Goal: Information Seeking & Learning: Find specific fact

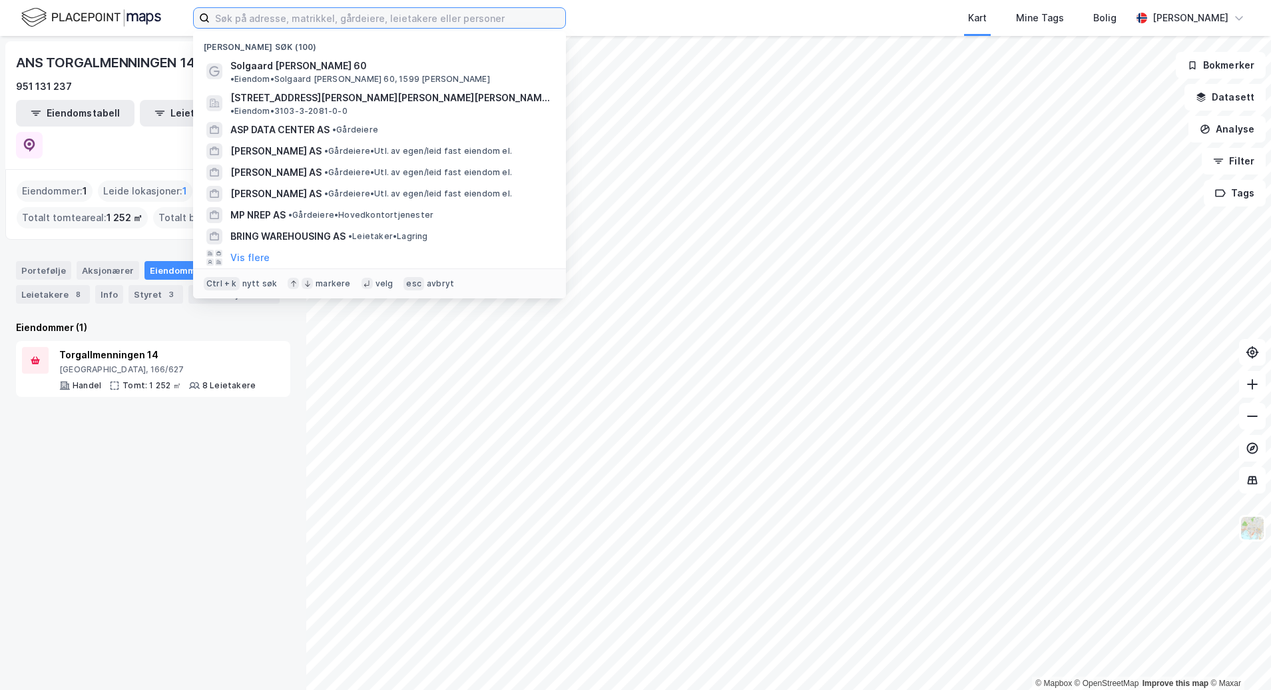
click at [333, 23] on input at bounding box center [388, 18] width 356 height 20
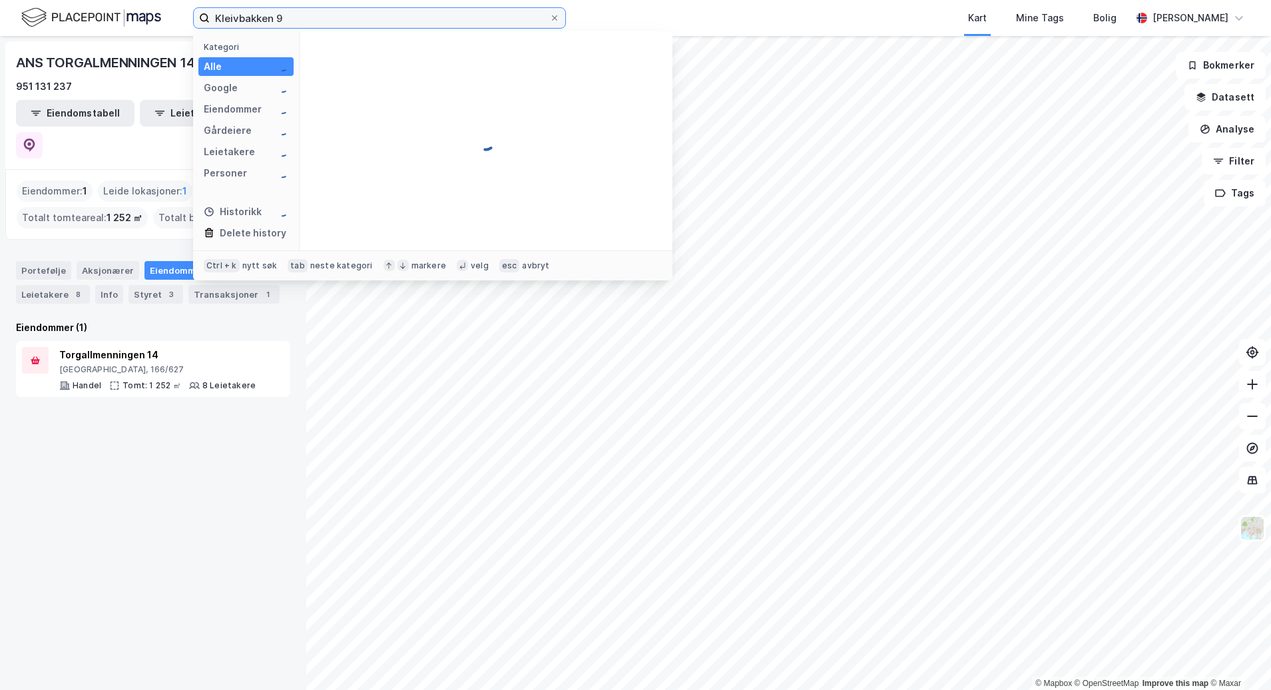
type input "Kleivbakken 9"
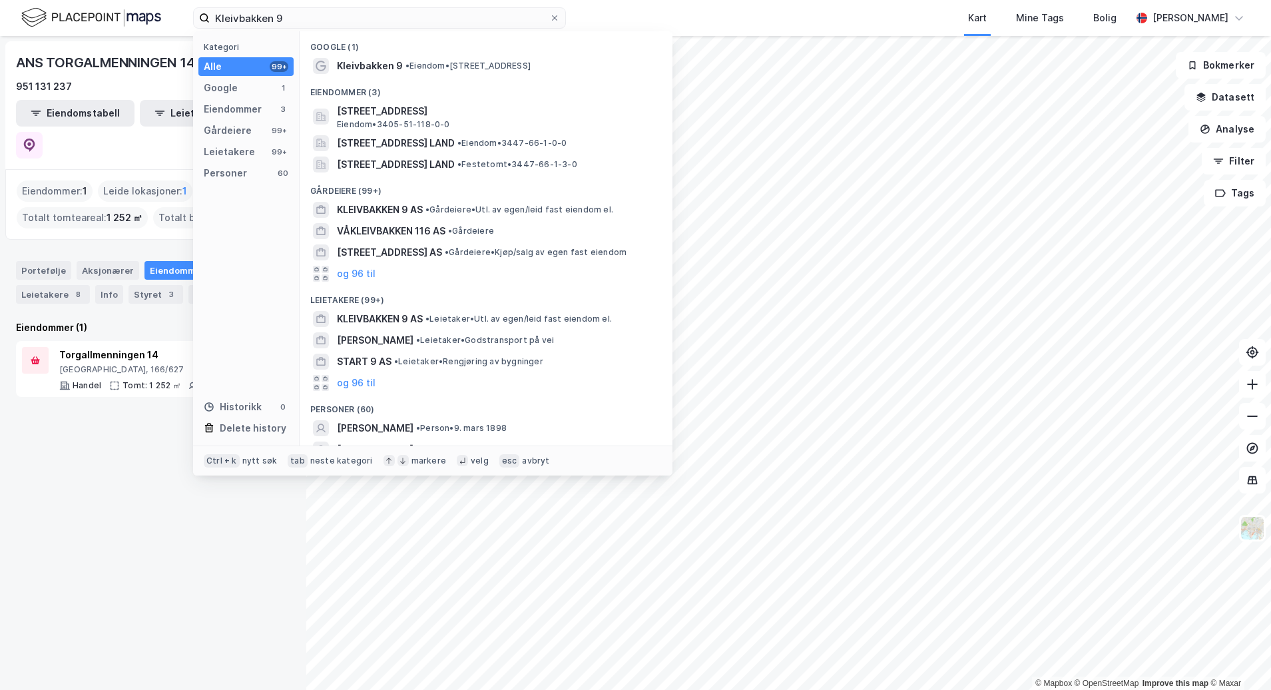
click at [374, 77] on div "Eiendommer (3)" at bounding box center [486, 89] width 373 height 24
click at [378, 65] on span "Kleivbakken 9" at bounding box center [370, 66] width 66 height 16
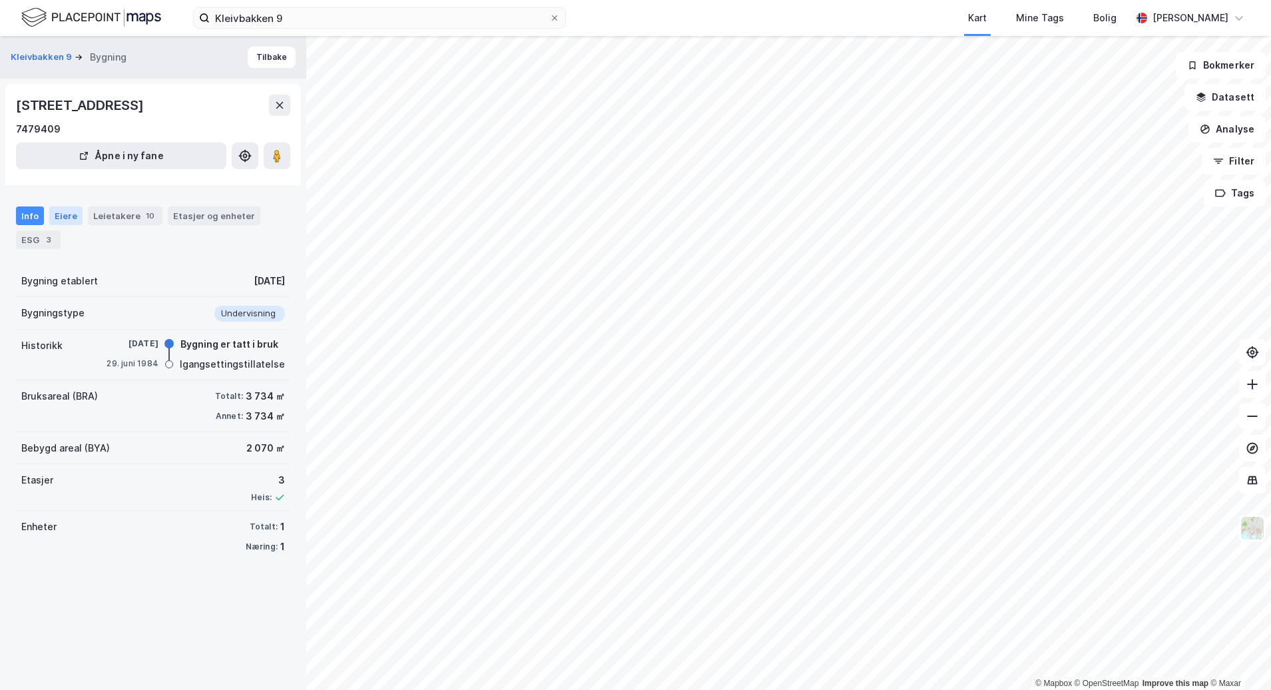
click at [57, 218] on div "Eiere" at bounding box center [65, 215] width 33 height 19
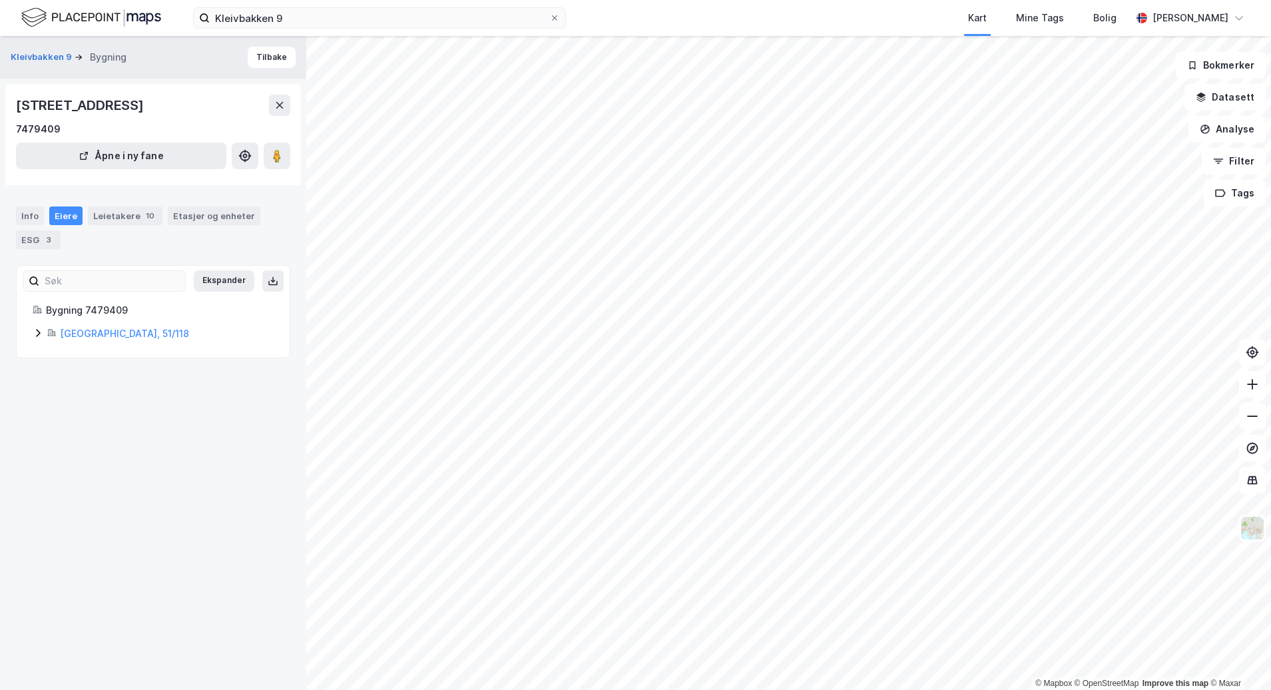
click at [41, 341] on div "[GEOGRAPHIC_DATA], 51/118" at bounding box center [153, 334] width 241 height 16
click at [36, 335] on icon at bounding box center [38, 333] width 11 height 11
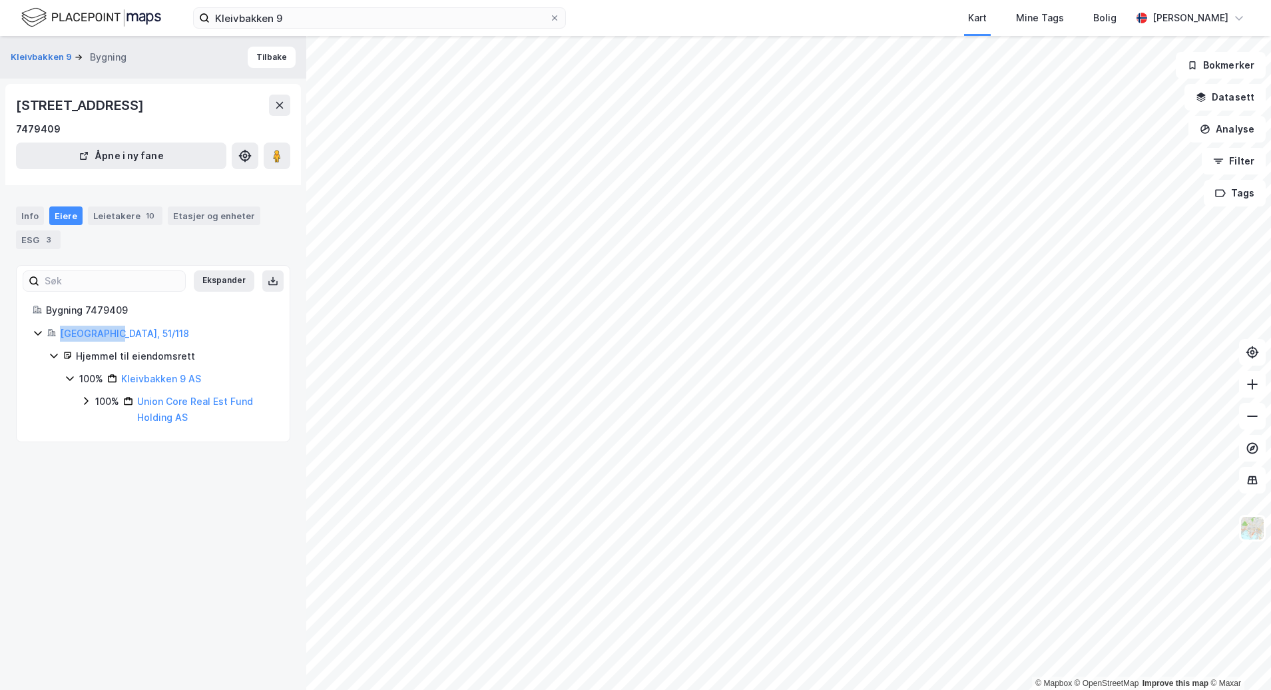
drag, startPoint x: 36, startPoint y: 335, endPoint x: 71, endPoint y: 447, distance: 117.7
click at [71, 447] on div "Kleivbakken 9 Bygning Tilbake [STREET_ADDRESS], INNLANDET 7479409 Åpne i ny fan…" at bounding box center [153, 363] width 306 height 654
click at [32, 208] on div "Info" at bounding box center [30, 215] width 28 height 19
